Goal: Communication & Community: Answer question/provide support

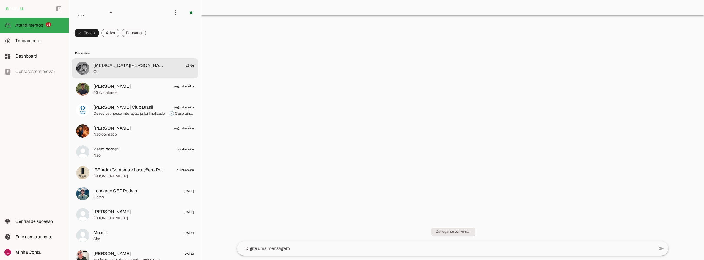
click at [154, 65] on span "Yasmin Alves - Pessoal 19:04" at bounding box center [143, 65] width 100 height 7
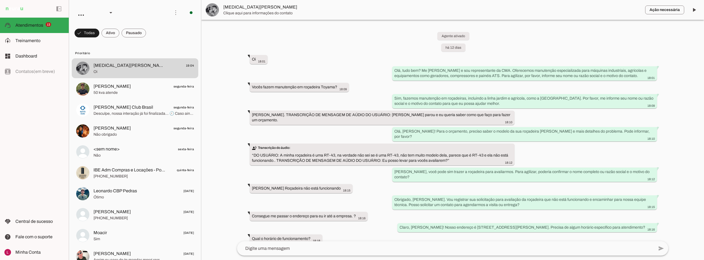
scroll to position [128, 0]
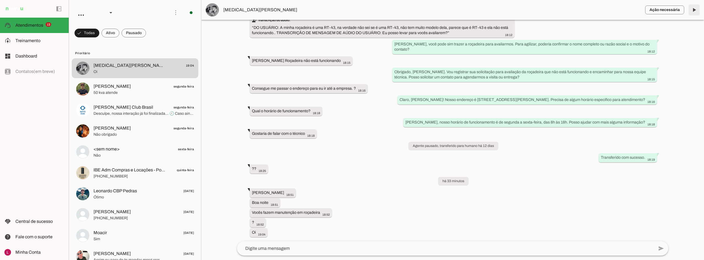
click at [694, 12] on span at bounding box center [693, 9] width 13 height 13
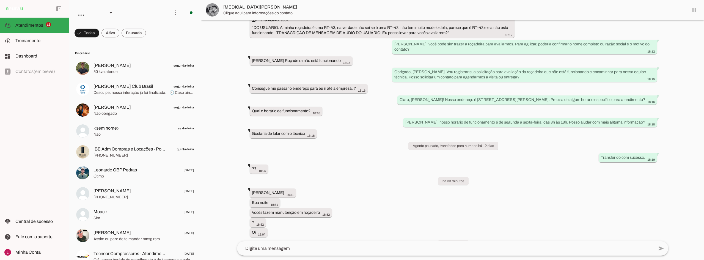
scroll to position [140, 0]
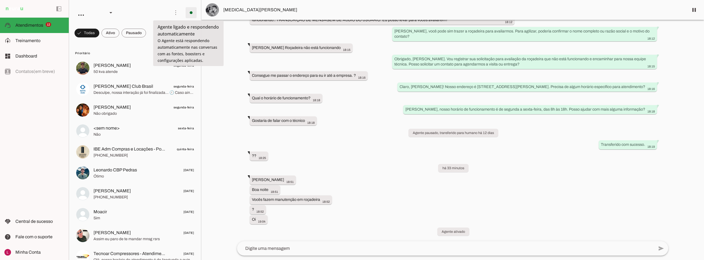
click at [188, 11] on span at bounding box center [190, 12] width 13 height 13
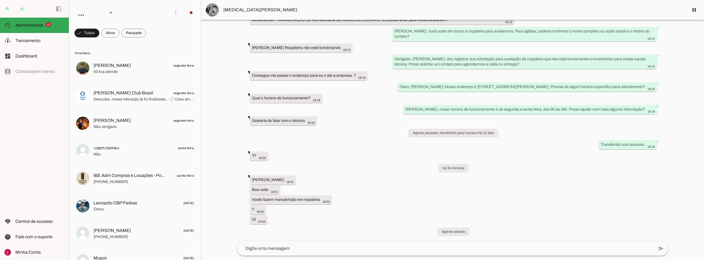
scroll to position [0, 0]
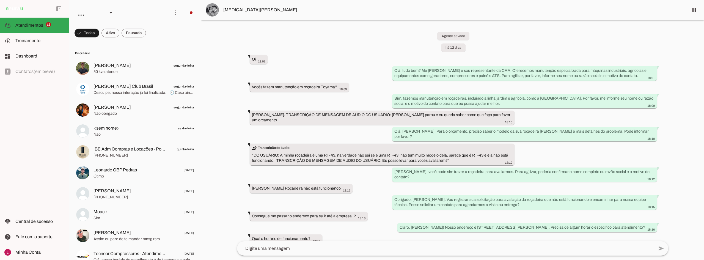
click at [574, 39] on div "Agente ativado há 12 dias Oi 18:01 more_vert Olá, tudo bem? Me chamo Rute e sou…" at bounding box center [452, 130] width 440 height 221
click at [212, 121] on div at bounding box center [452, 130] width 502 height 260
click at [129, 77] on md-item "Andre G segunda-feira 50 kva atende" at bounding box center [135, 68] width 126 height 20
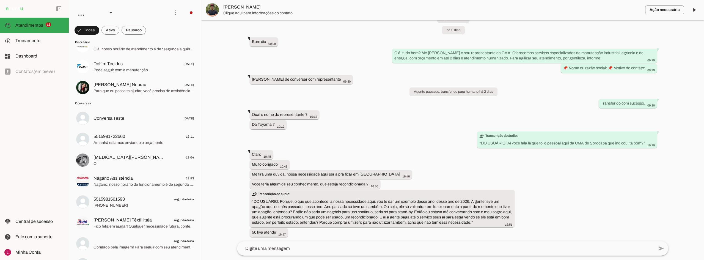
scroll to position [220, 0]
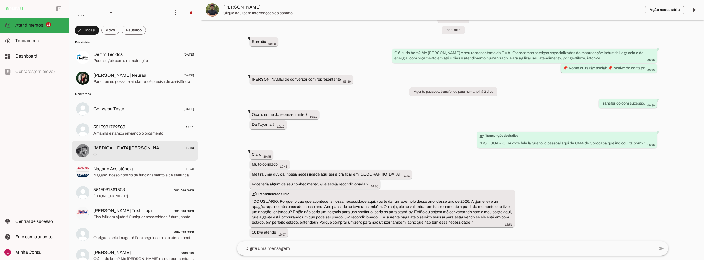
click at [116, 150] on span "Yasmin Alves - Pessoal" at bounding box center [129, 148] width 72 height 7
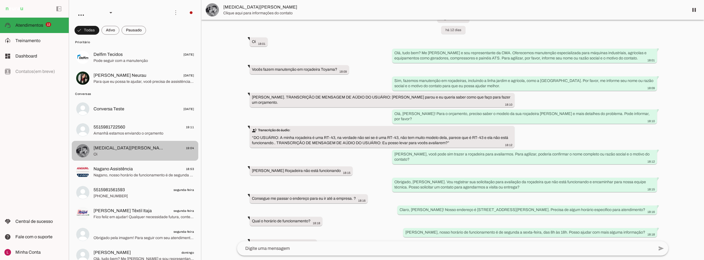
scroll to position [140, 0]
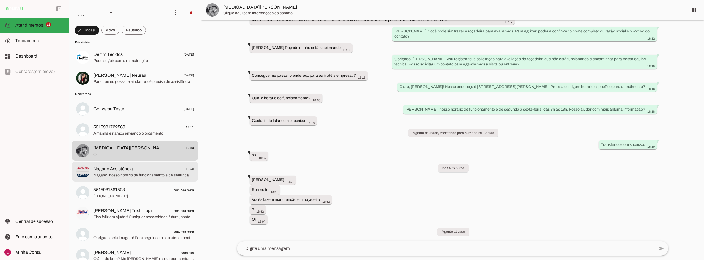
click at [127, 177] on span "Nagano, nosso horário de funcionamento é de segunda a sexta, das 8h às 18h. Ret…" at bounding box center [143, 174] width 100 height 5
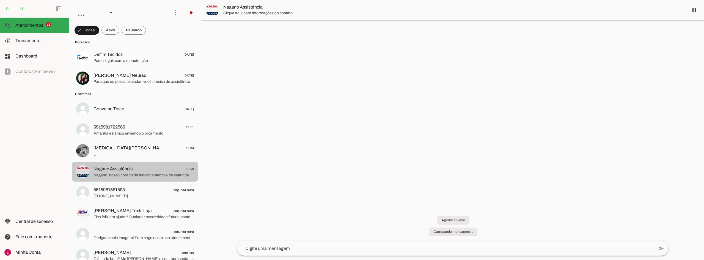
scroll to position [99, 0]
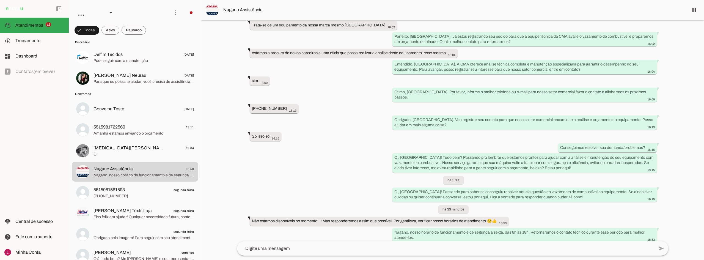
click at [232, 193] on div at bounding box center [452, 130] width 502 height 260
click at [259, 167] on div "Agente ativado há 2 dias Boa tarde!. Tudo bem? 15:59 more_vert Olá, tudo bem? M…" at bounding box center [452, 130] width 440 height 221
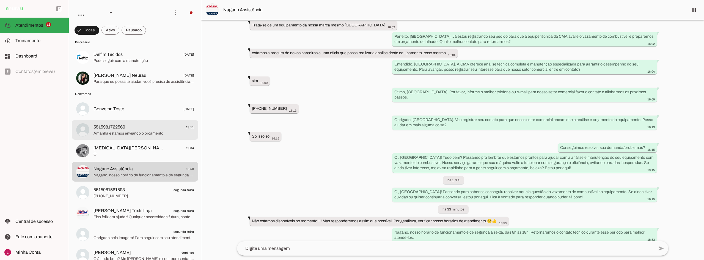
click at [152, 135] on span "Amanhã estamos enviando o orçamento" at bounding box center [143, 133] width 100 height 5
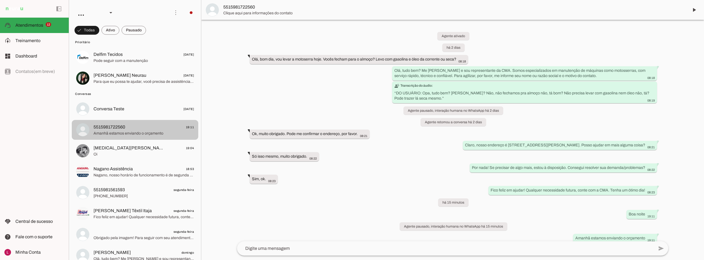
scroll to position [6, 0]
